Goal: Task Accomplishment & Management: Use online tool/utility

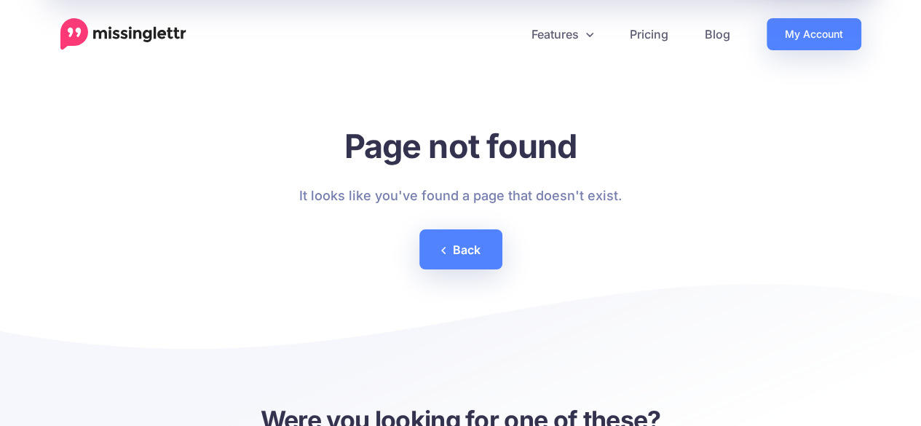
click at [792, 28] on link "My Account" at bounding box center [814, 34] width 95 height 32
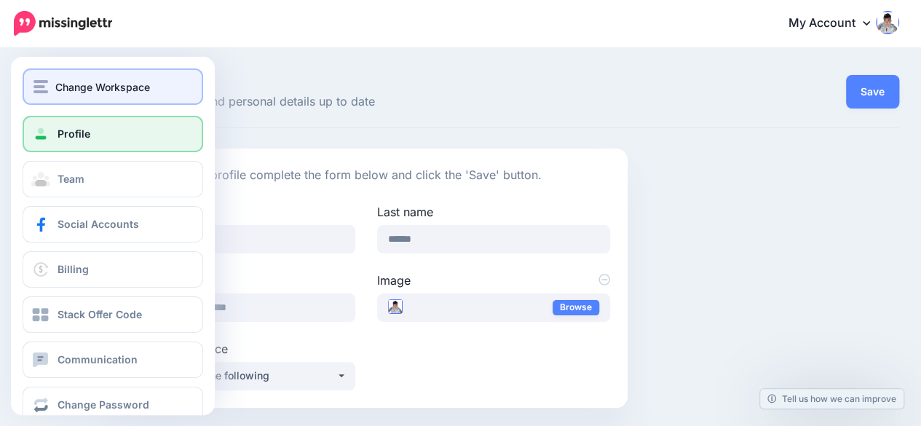
click at [52, 101] on button "Change Workspace" at bounding box center [113, 86] width 181 height 36
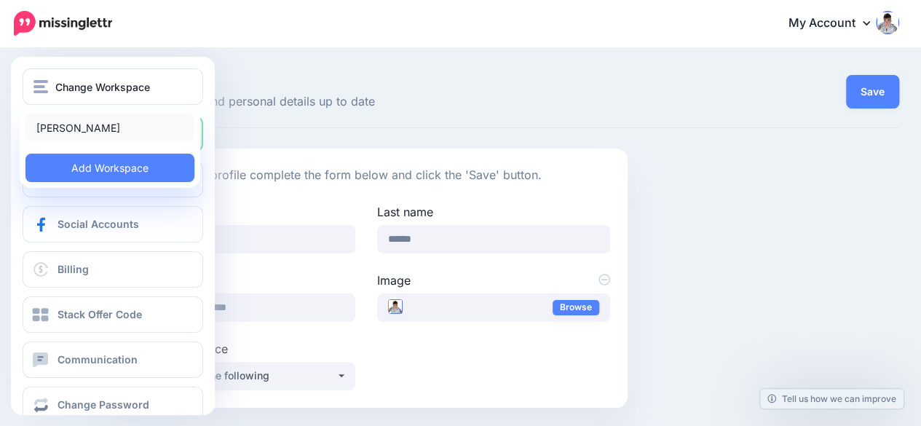
click at [86, 126] on link "[PERSON_NAME]" at bounding box center [109, 128] width 169 height 28
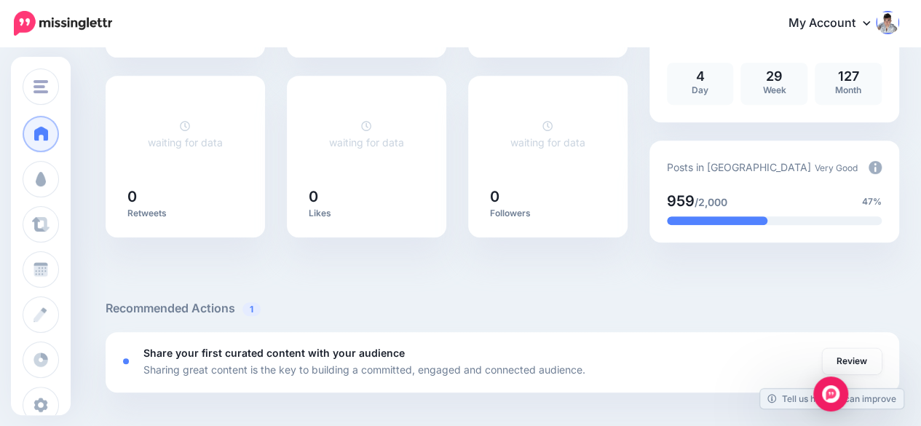
scroll to position [437, 0]
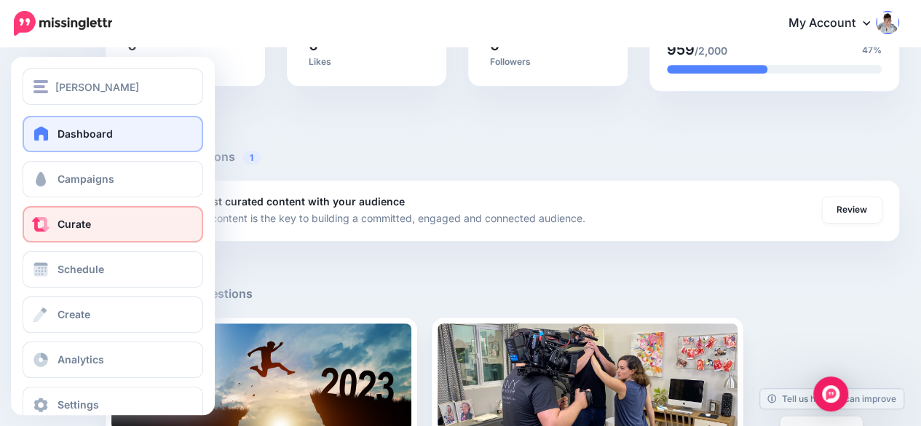
click at [90, 215] on link "Curate" at bounding box center [113, 224] width 181 height 36
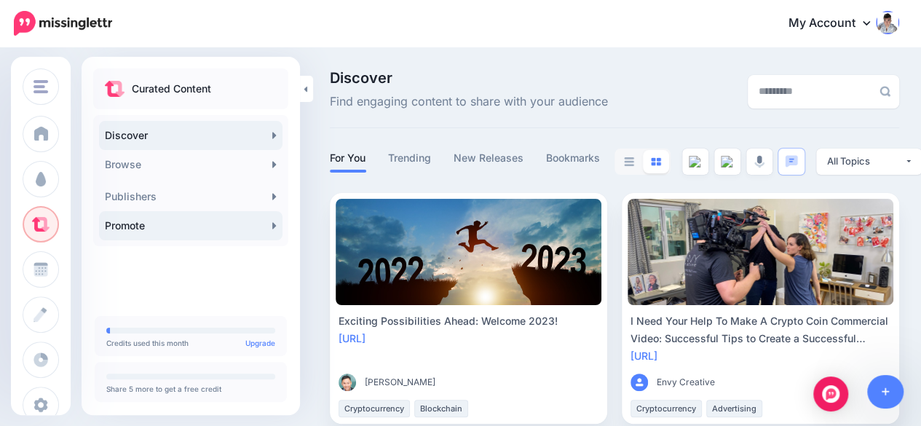
click at [255, 221] on link "Promote" at bounding box center [191, 225] width 184 height 29
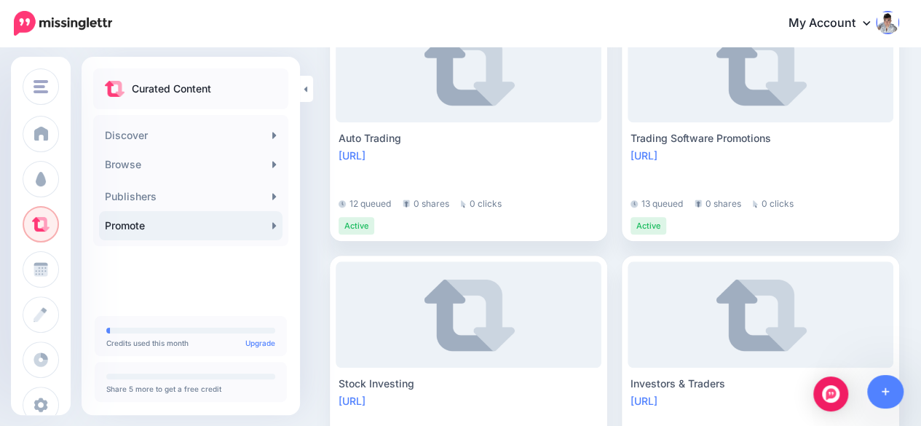
scroll to position [620, 0]
